Goal: Information Seeking & Learning: Understand process/instructions

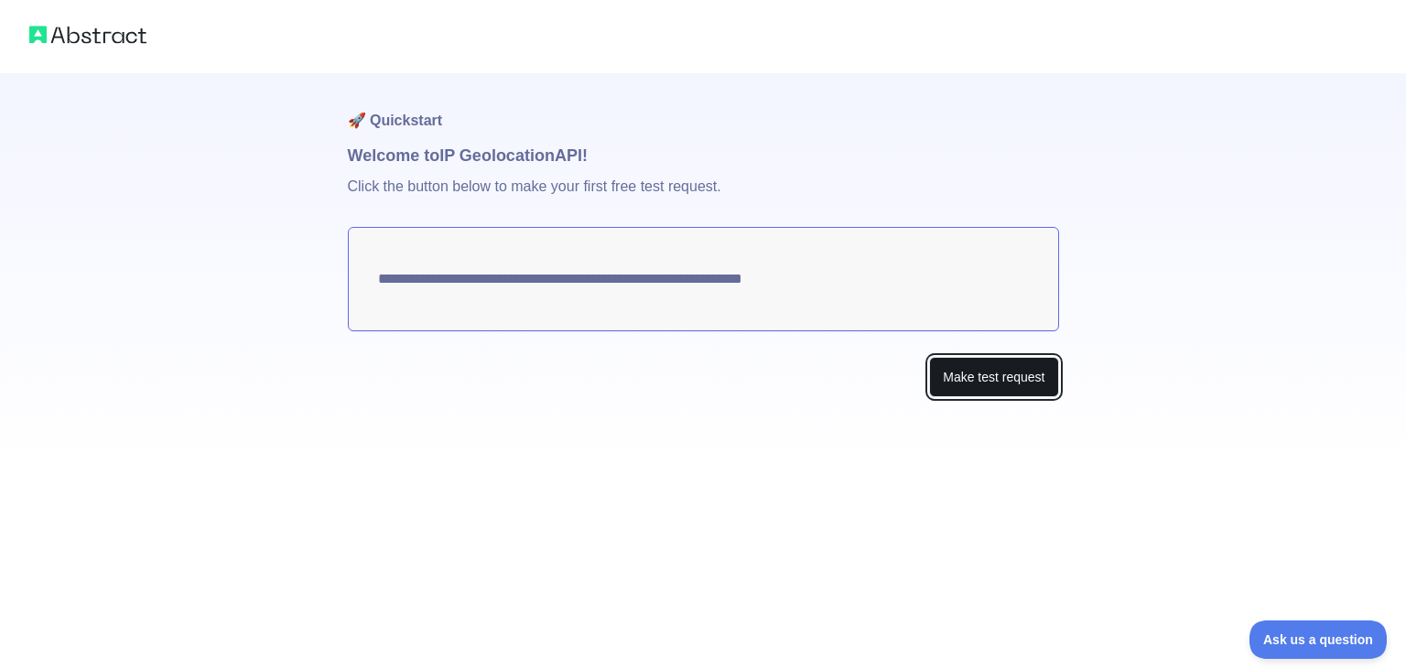
click at [984, 377] on button "Make test request" at bounding box center [993, 377] width 129 height 41
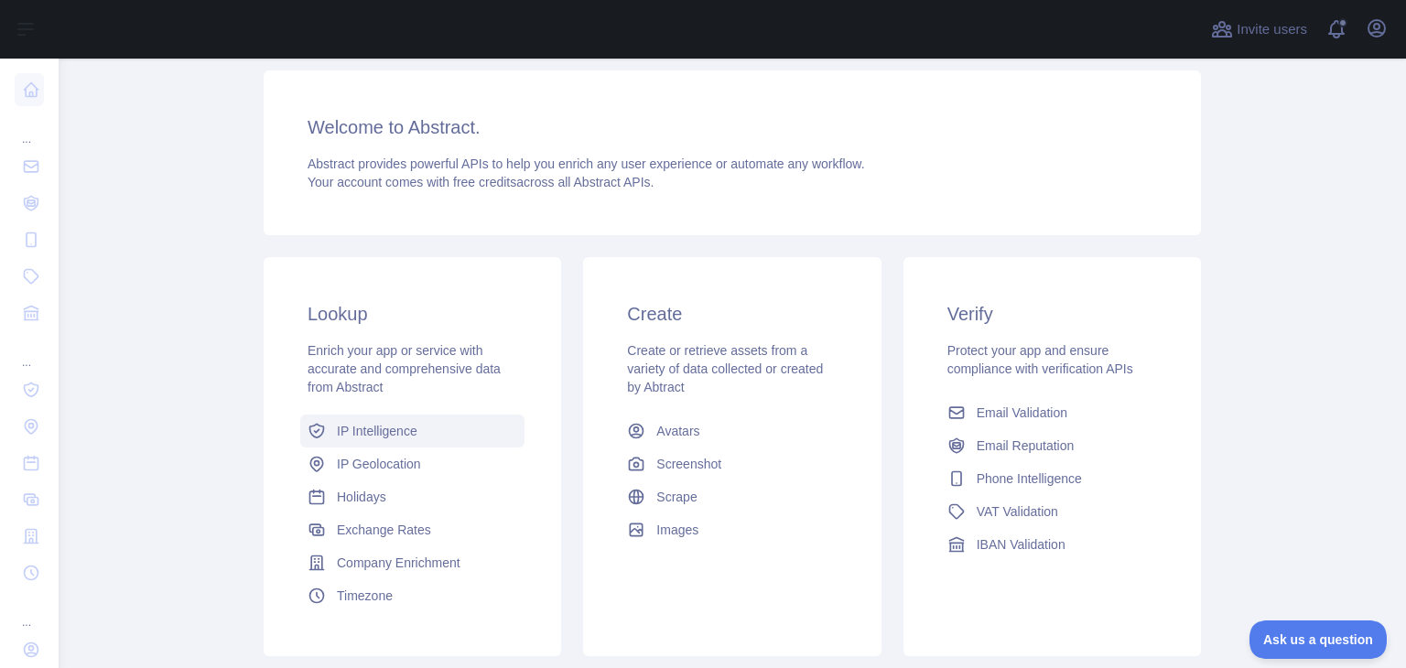
scroll to position [121, 0]
click at [396, 466] on span "IP Geolocation" at bounding box center [379, 463] width 84 height 18
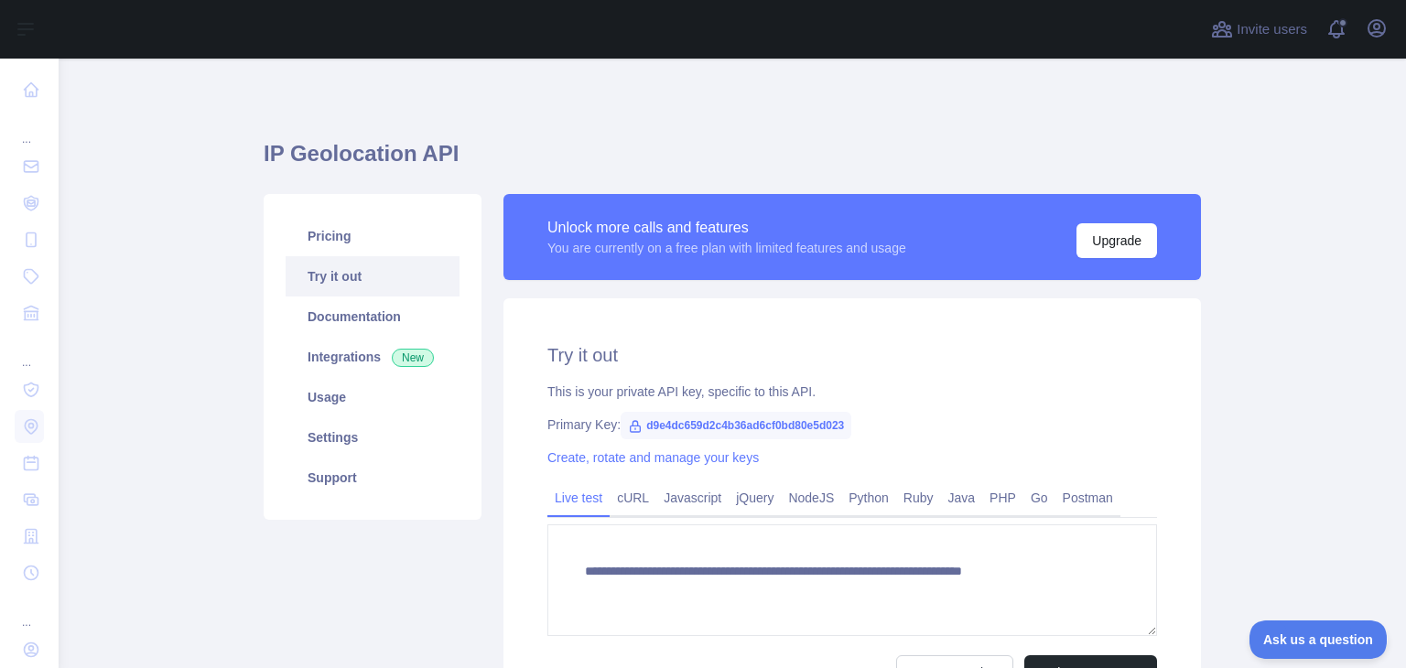
type textarea "**********"
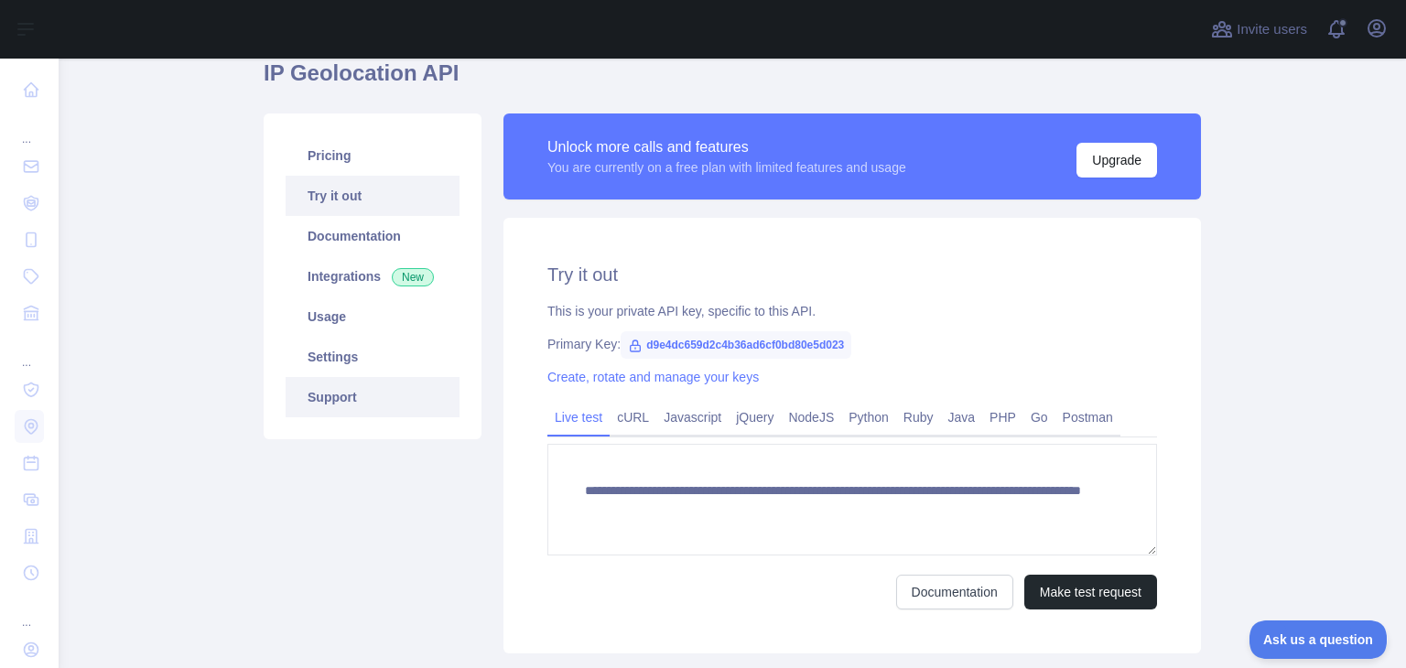
scroll to position [80, 0]
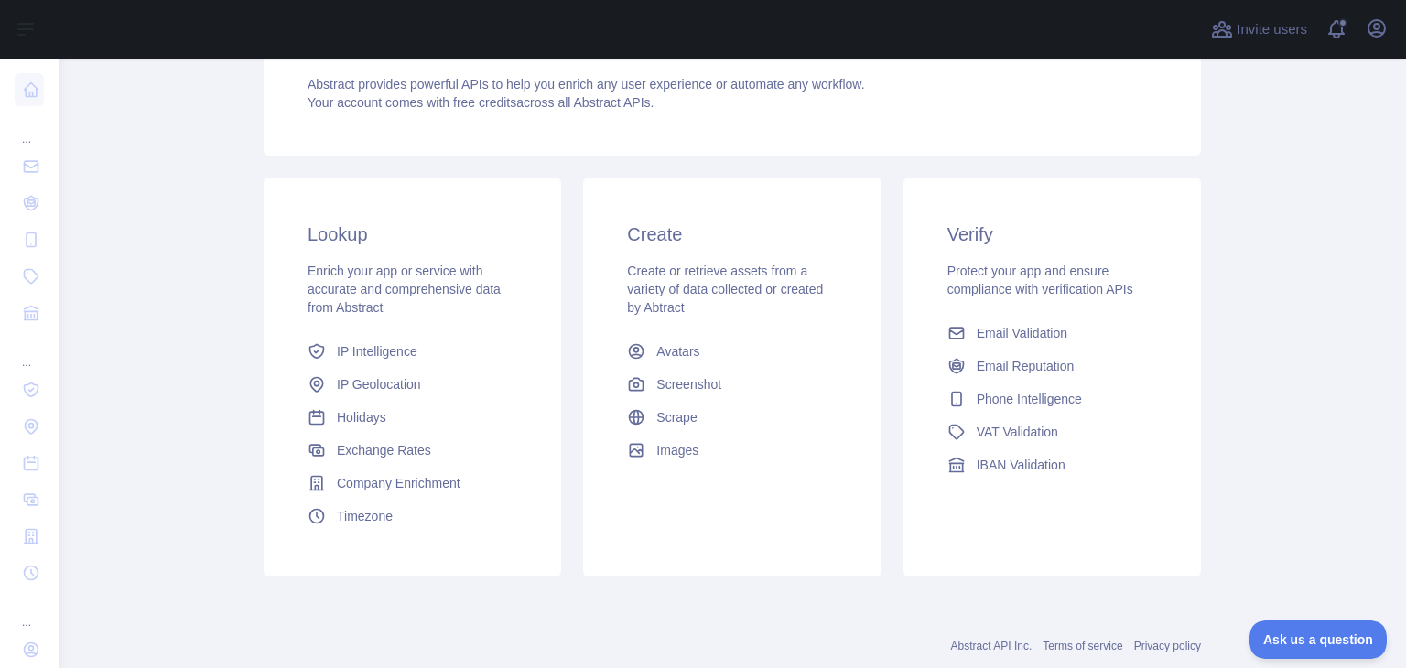
scroll to position [201, 0]
click at [381, 387] on span "IP Geolocation" at bounding box center [379, 383] width 84 height 18
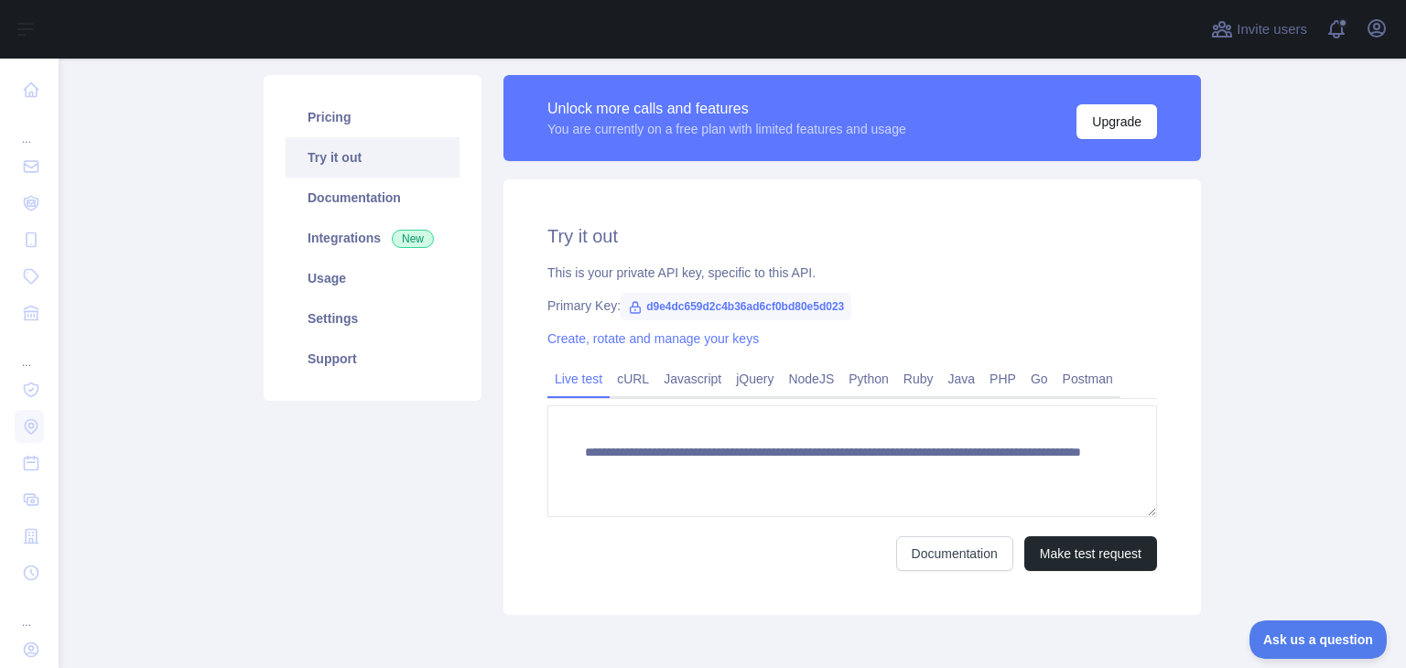
scroll to position [121, 0]
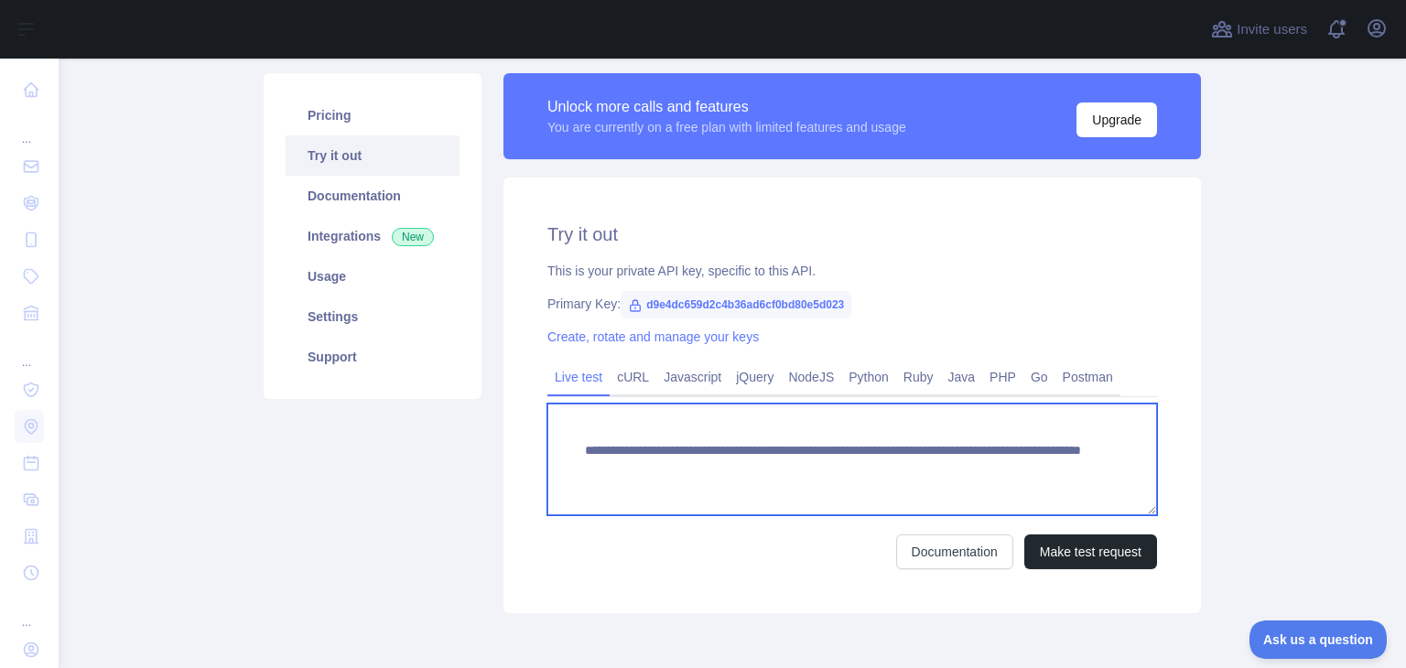
drag, startPoint x: 1032, startPoint y: 473, endPoint x: 553, endPoint y: 448, distance: 479.5
click at [553, 448] on textarea "**********" at bounding box center [853, 460] width 610 height 112
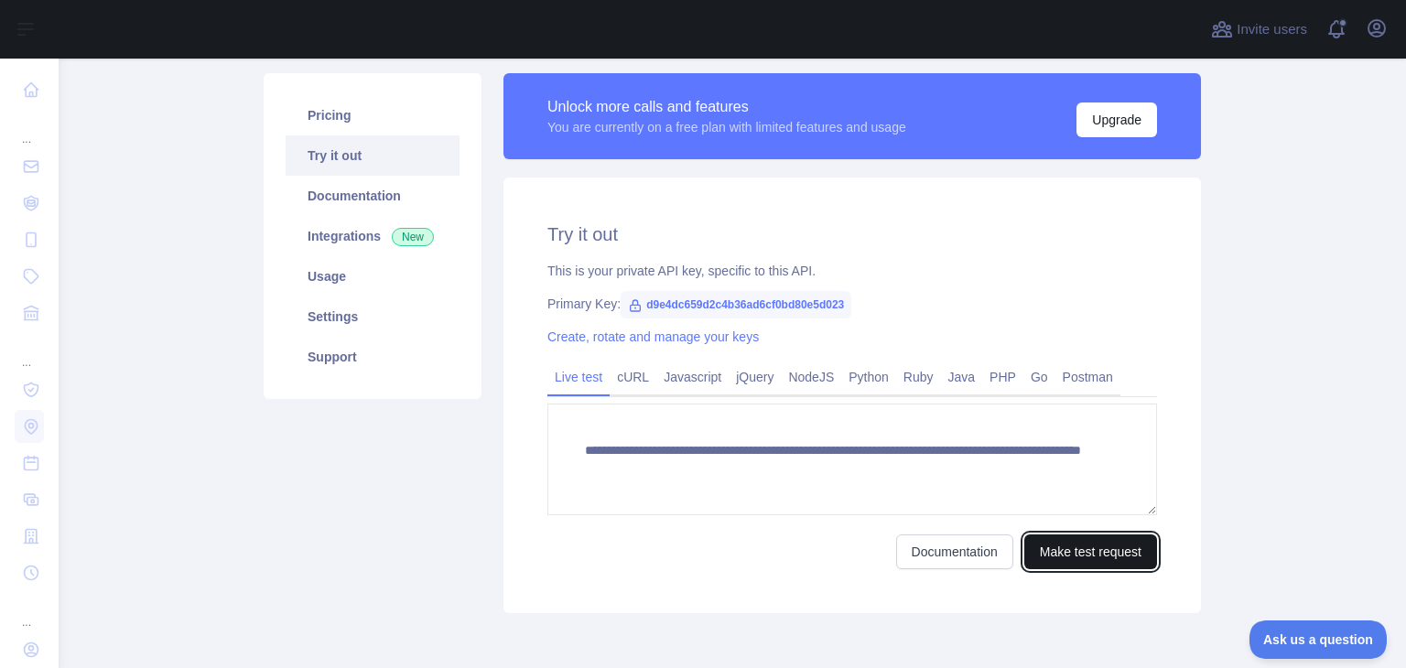
click at [1086, 553] on button "Make test request" at bounding box center [1091, 552] width 133 height 35
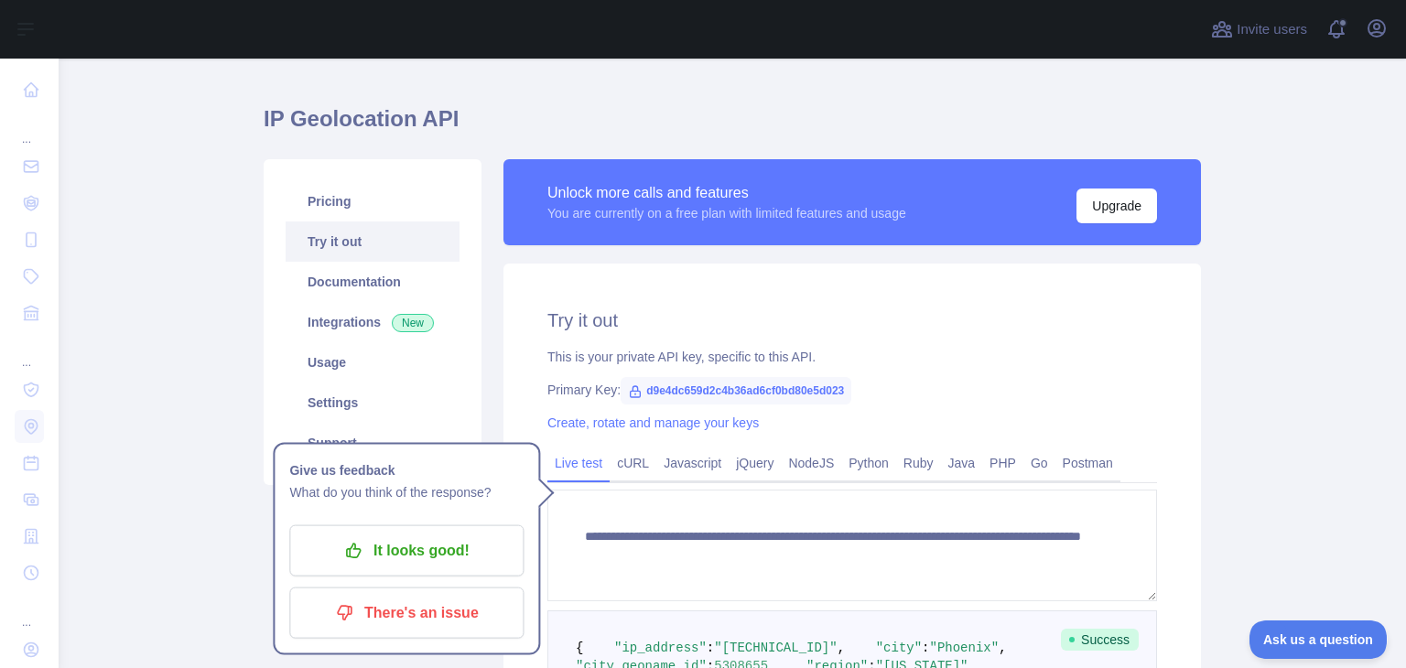
scroll to position [0, 0]
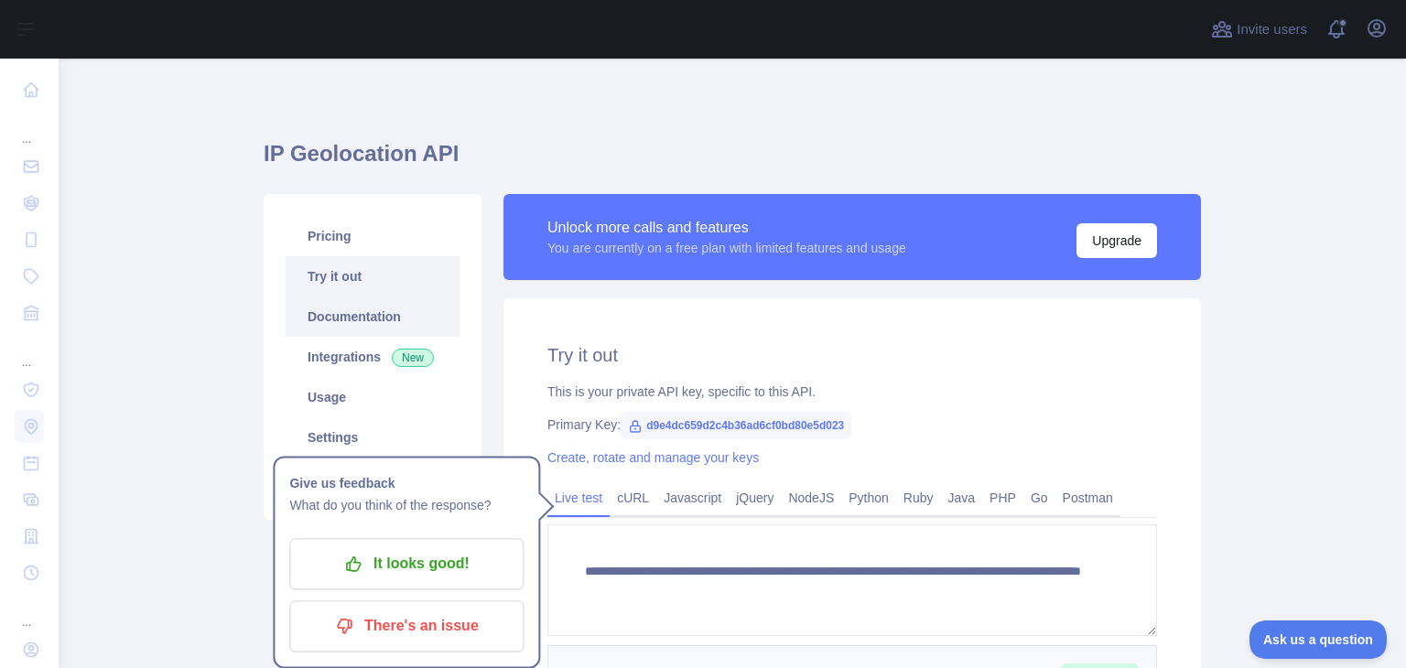
click at [372, 320] on link "Documentation" at bounding box center [373, 317] width 174 height 40
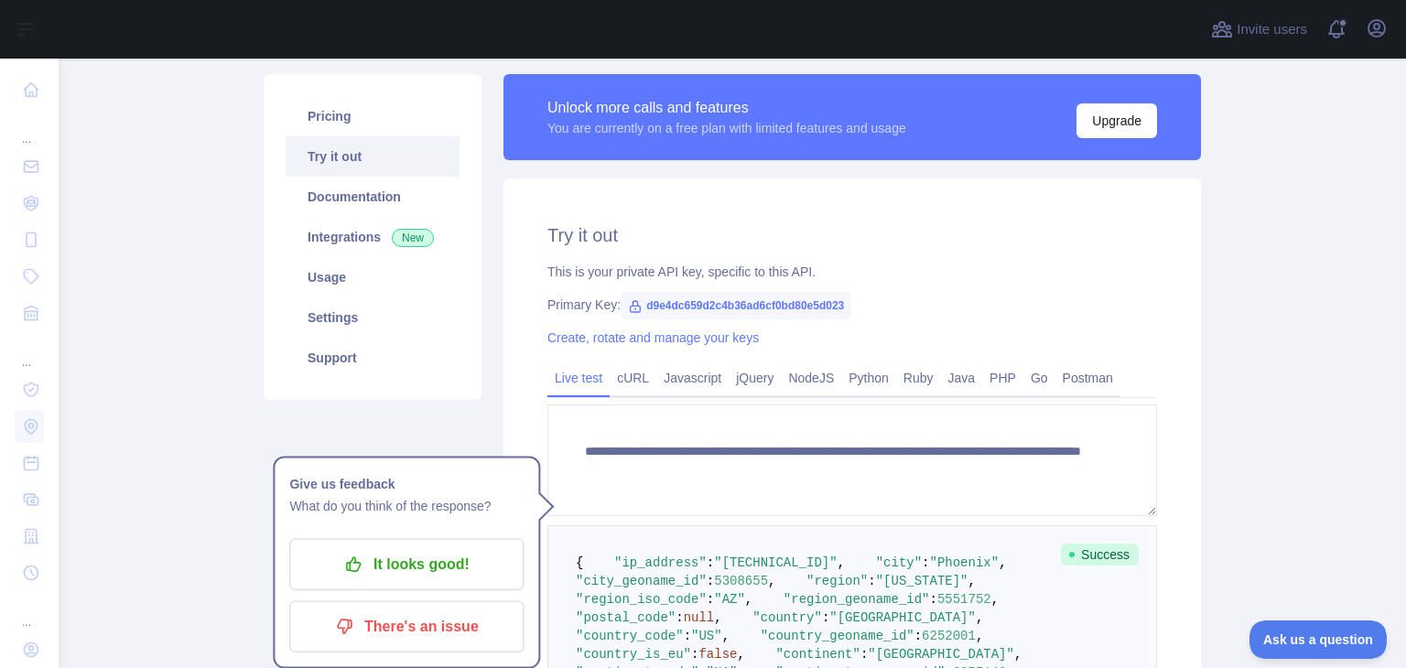
scroll to position [121, 0]
drag, startPoint x: 686, startPoint y: 381, endPoint x: 684, endPoint y: 418, distance: 37.6
click at [686, 381] on link "Javascript" at bounding box center [692, 377] width 72 height 29
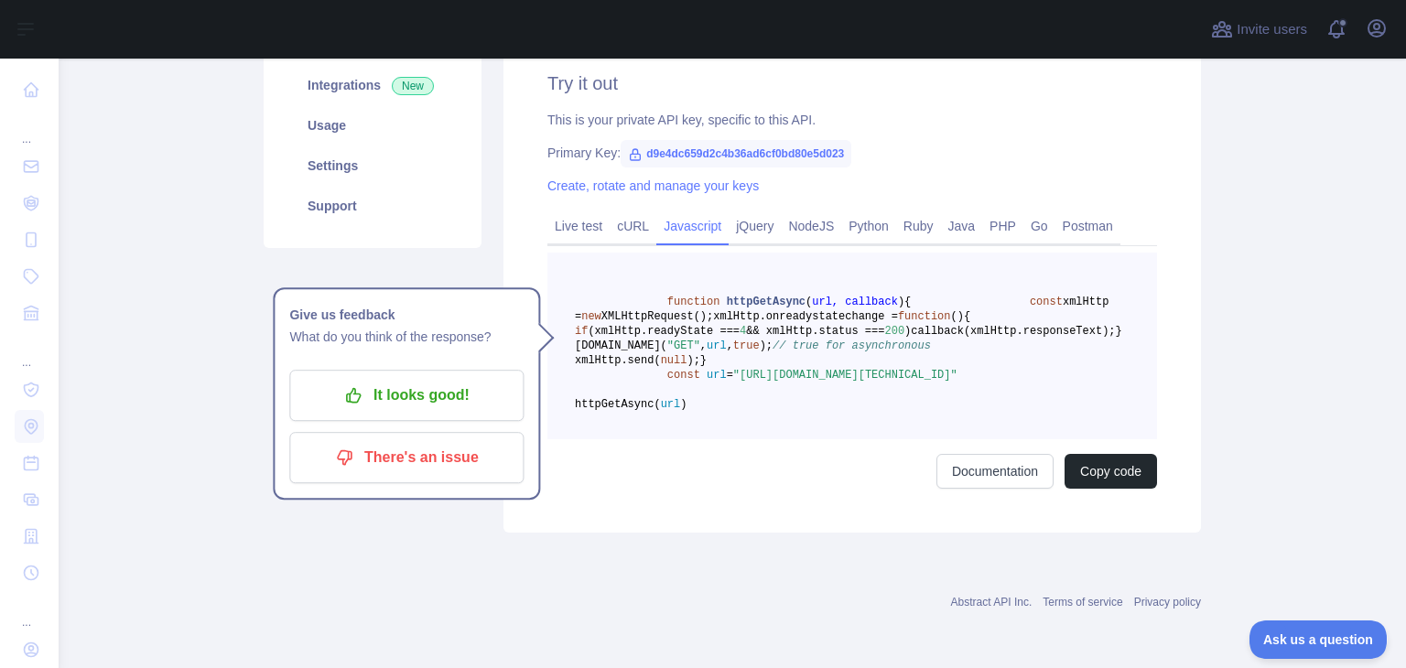
scroll to position [360, 0]
